Goal: Information Seeking & Learning: Learn about a topic

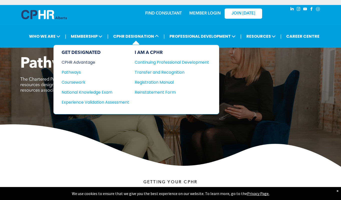
click at [99, 63] on div "CPHR Advantage" at bounding box center [92, 62] width 61 height 6
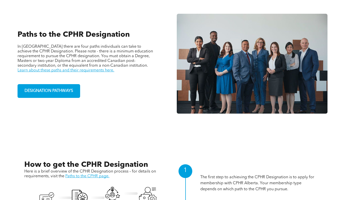
scroll to position [337, 0]
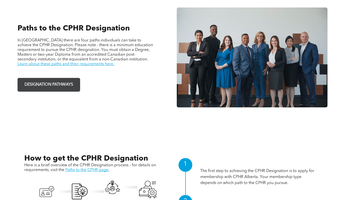
click at [56, 85] on span "DESIGNATION PATHWAYS" at bounding box center [49, 85] width 52 height 10
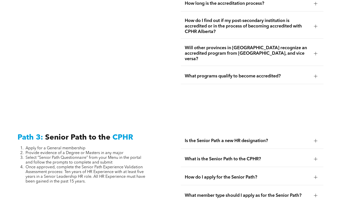
scroll to position [1280, 0]
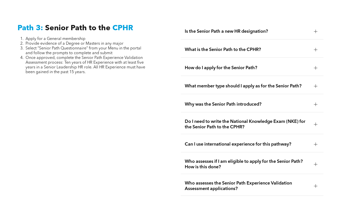
click at [227, 29] on span "Is the Senior Path a new HR designation?" at bounding box center [247, 32] width 125 height 6
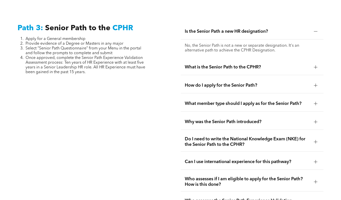
click at [222, 65] on span "What is the Senior Path to the CPHR?" at bounding box center [247, 68] width 125 height 6
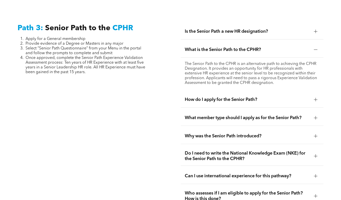
click at [228, 115] on span "What member type should I apply as for the Senior Path?" at bounding box center [247, 118] width 125 height 6
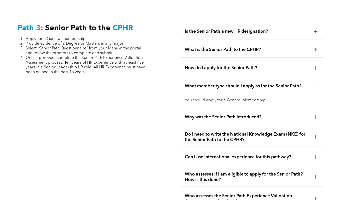
click at [228, 115] on span "Why was the Senior Path introduced?" at bounding box center [247, 118] width 125 height 6
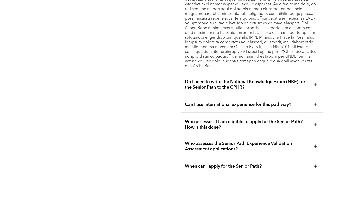
scroll to position [1422, 0]
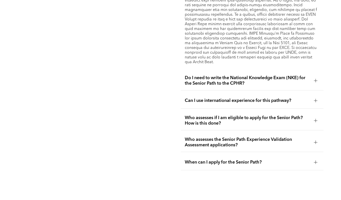
click at [215, 115] on span "Who assesses if I am eligible to apply for the Senior Path? How is this done?" at bounding box center [247, 120] width 125 height 11
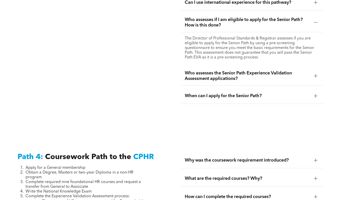
click at [217, 93] on span "When can I apply for the Senior Path?" at bounding box center [247, 96] width 125 height 6
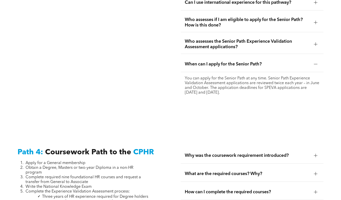
click at [225, 35] on div "Who assesses the Senior Path Experience Validation Assessment applications?" at bounding box center [252, 44] width 142 height 19
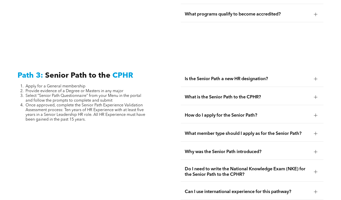
scroll to position [1251, 0]
